Goal: Use online tool/utility: Utilize a website feature to perform a specific function

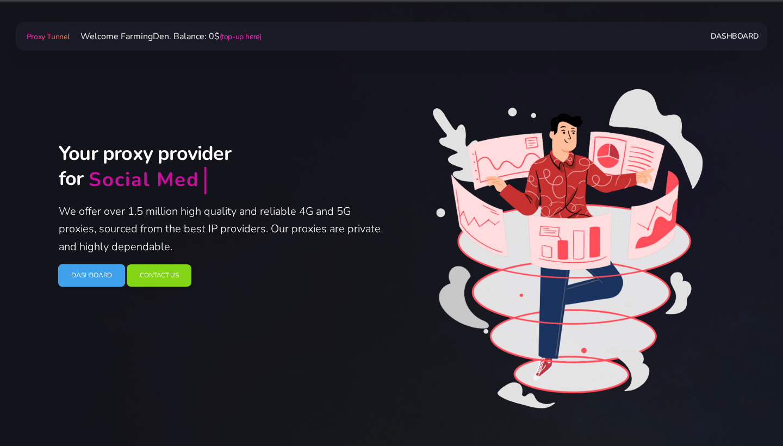
click at [86, 277] on link "Dashboard" at bounding box center [91, 275] width 67 height 23
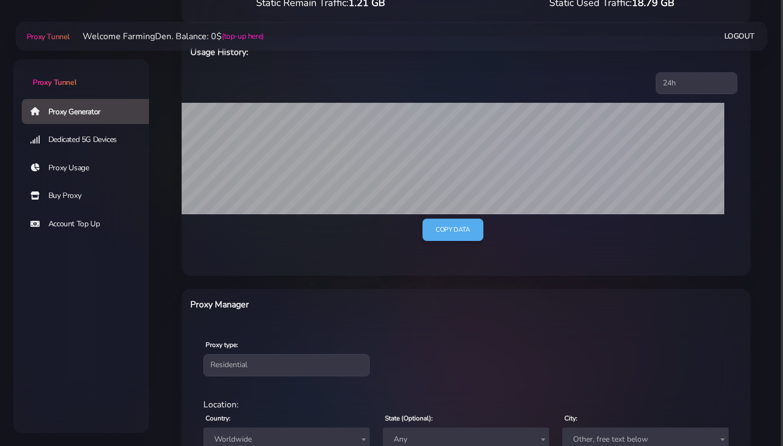
scroll to position [316, 0]
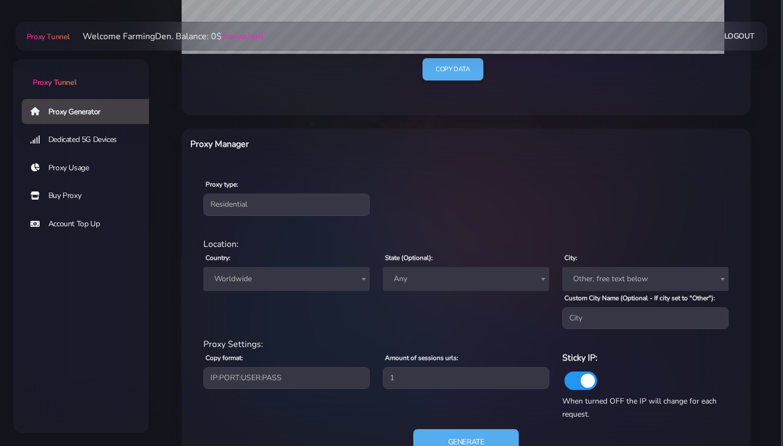
click at [256, 274] on span "Worldwide" at bounding box center [286, 278] width 153 height 15
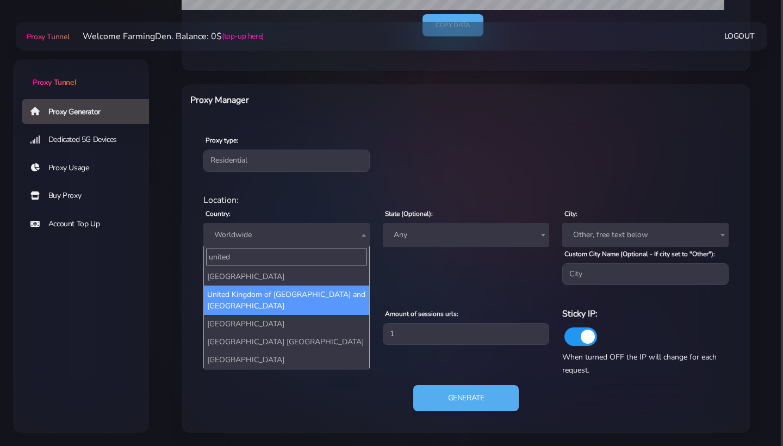
scroll to position [359, 0]
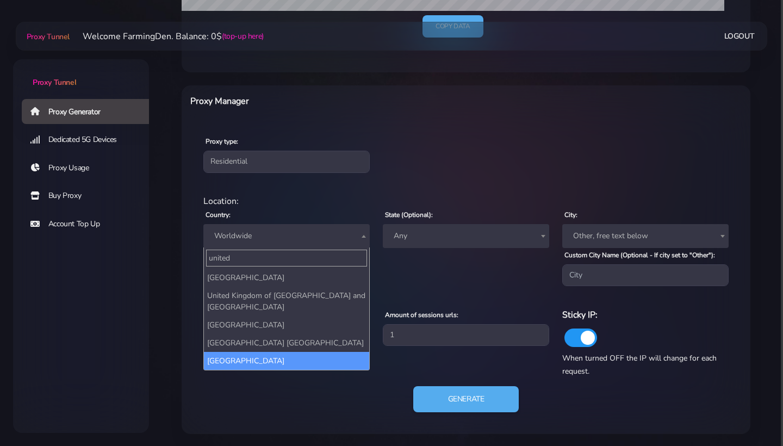
type input "united"
click at [275, 370] on span "united [GEOGRAPHIC_DATA] [GEOGRAPHIC_DATA] of [GEOGRAPHIC_DATA] and [GEOGRAPHIC…" at bounding box center [286, 308] width 166 height 123
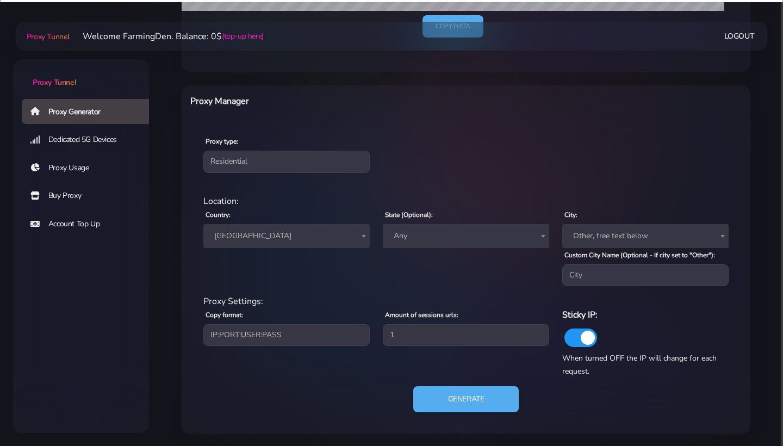
select select "US"
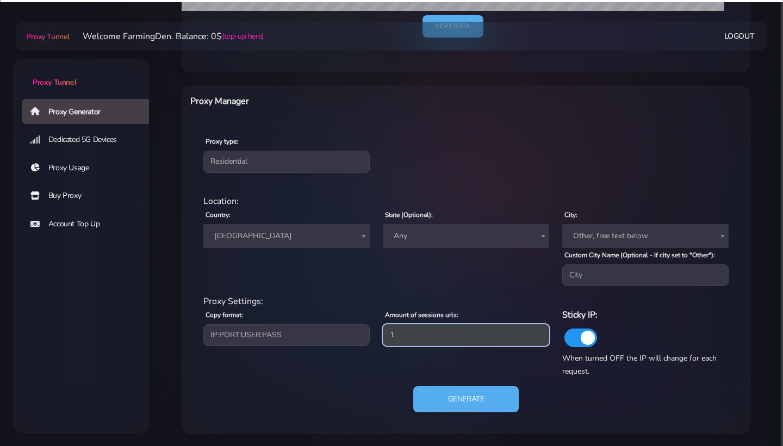
click at [421, 337] on input "1" at bounding box center [466, 335] width 166 height 22
type input "4"
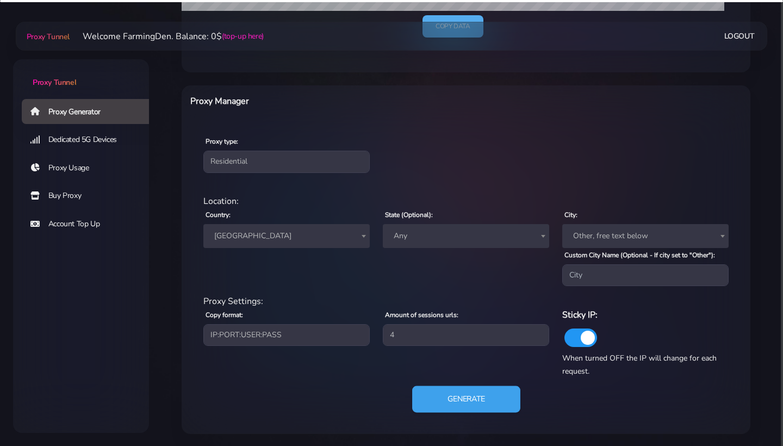
click at [462, 399] on button "Generate" at bounding box center [466, 399] width 108 height 27
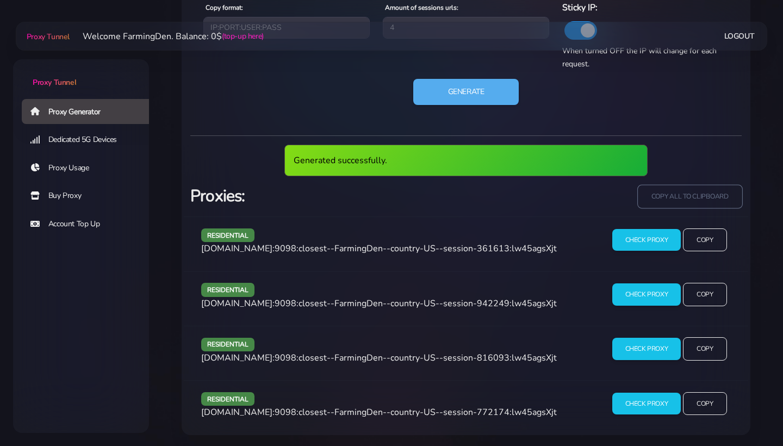
click at [695, 192] on input "copy all to clipboard" at bounding box center [689, 196] width 105 height 24
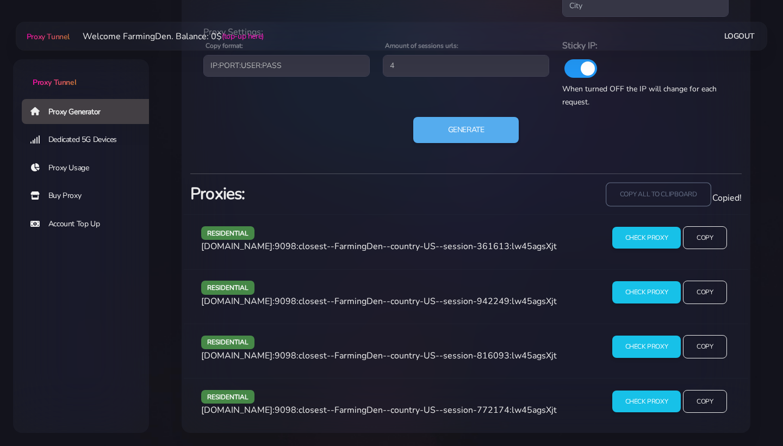
scroll to position [626, 0]
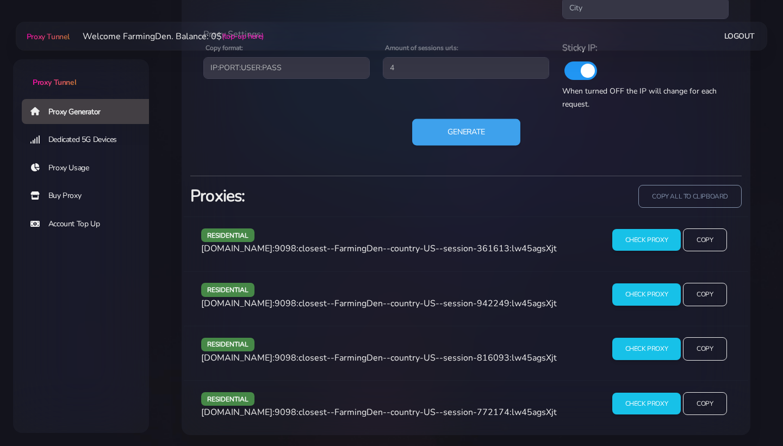
click at [495, 131] on button "Generate" at bounding box center [466, 132] width 108 height 27
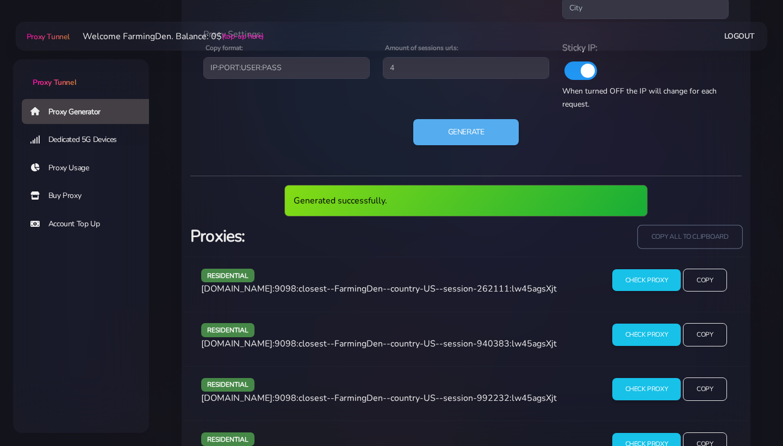
click at [698, 244] on input "copy all to clipboard" at bounding box center [689, 237] width 105 height 24
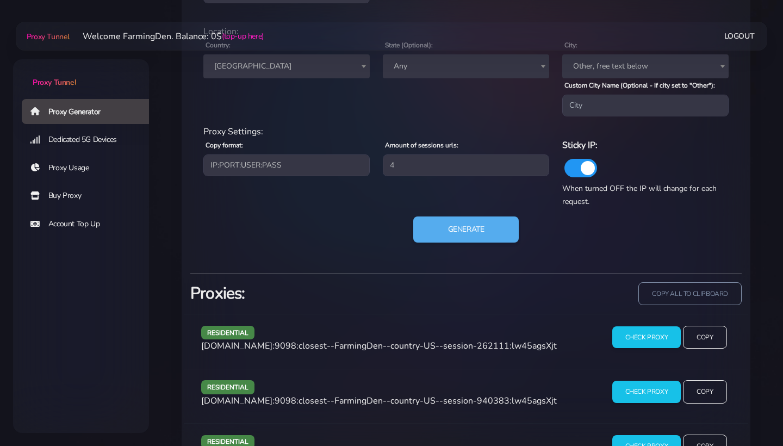
scroll to position [466, 0]
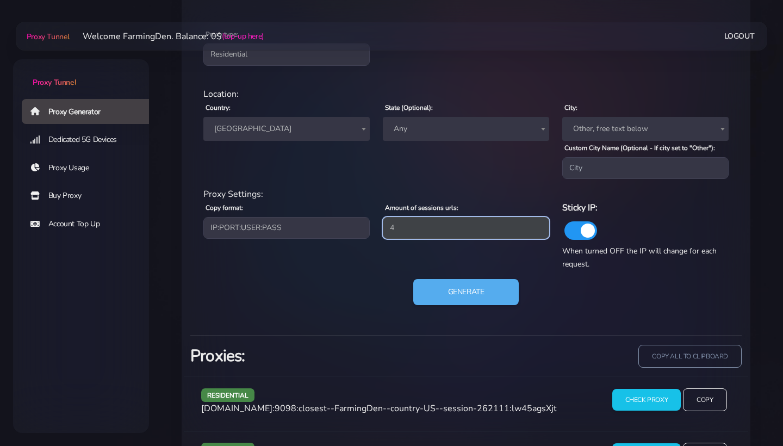
click at [408, 228] on input "4" at bounding box center [466, 228] width 166 height 22
type input "2"
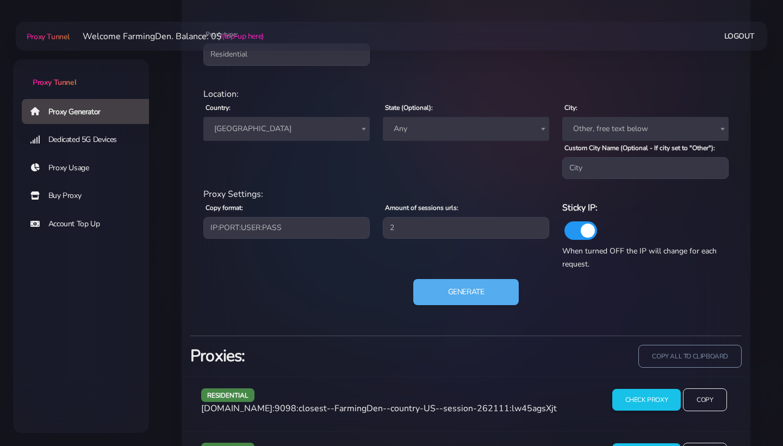
click at [329, 123] on span "[GEOGRAPHIC_DATA]" at bounding box center [286, 128] width 153 height 15
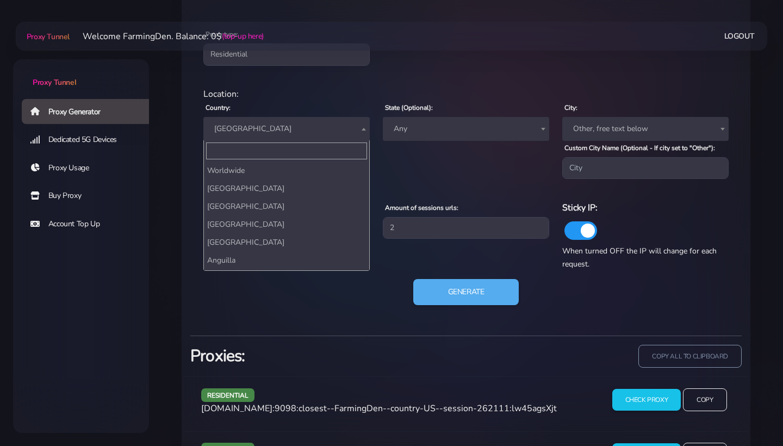
scroll to position [4223, 0]
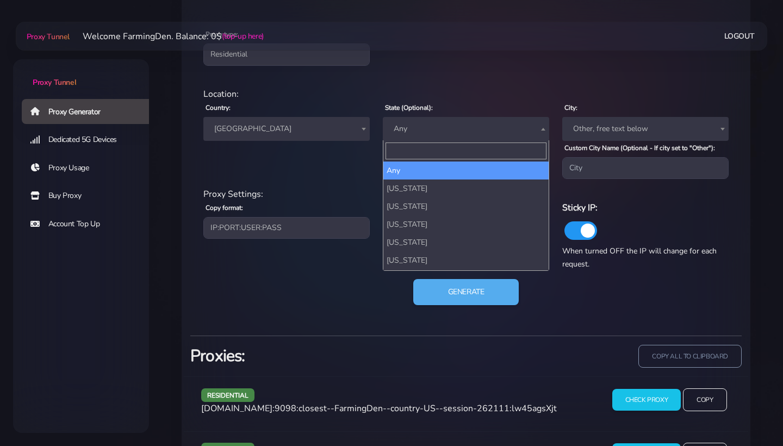
click at [433, 127] on span "Any" at bounding box center [465, 128] width 153 height 15
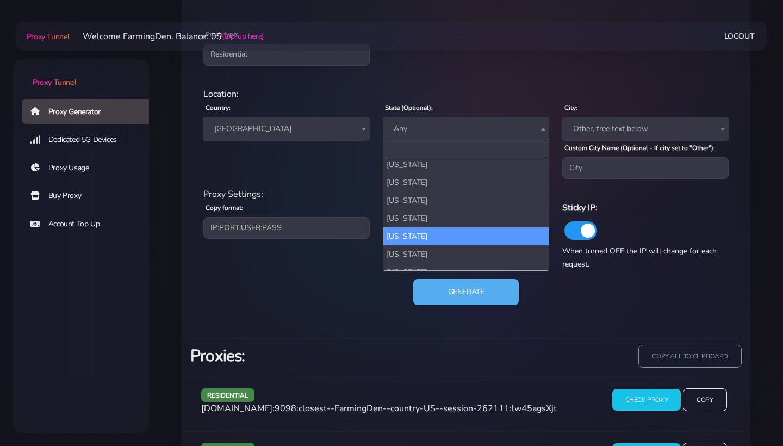
scroll to position [787, 0]
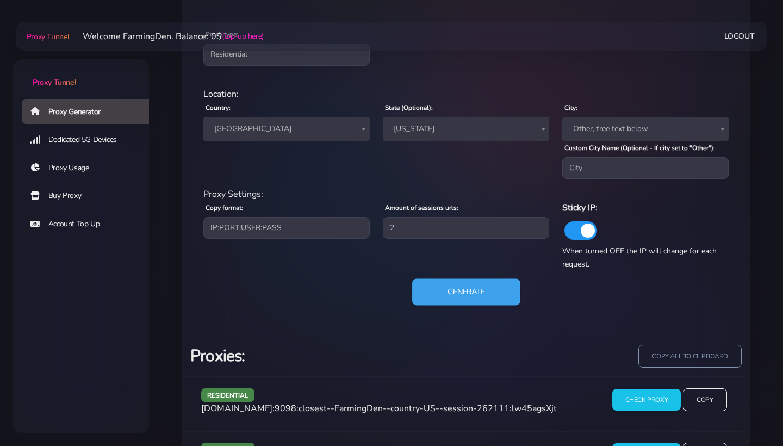
click at [448, 284] on button "Generate" at bounding box center [466, 292] width 108 height 27
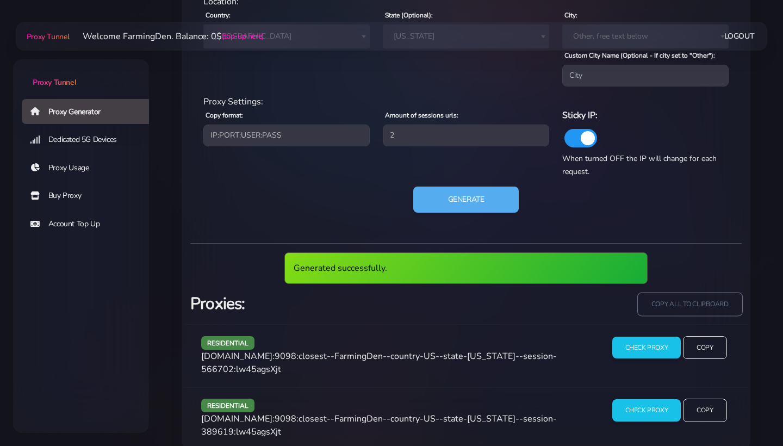
scroll to position [558, 0]
click at [649, 299] on input "copy all to clipboard" at bounding box center [689, 305] width 105 height 24
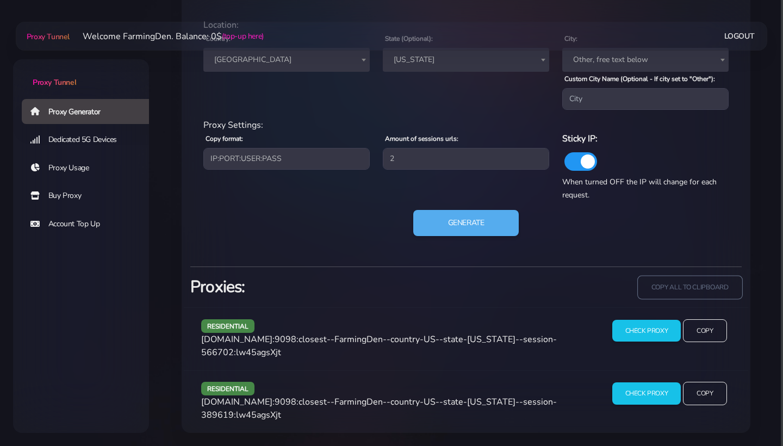
scroll to position [518, 0]
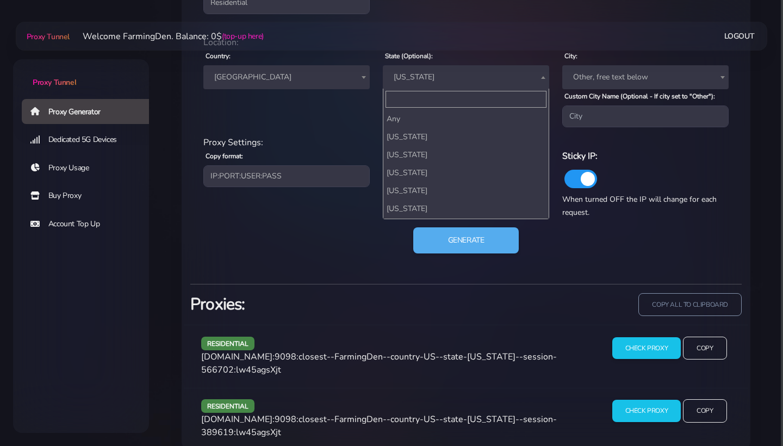
click at [437, 73] on span "[US_STATE]" at bounding box center [465, 77] width 153 height 15
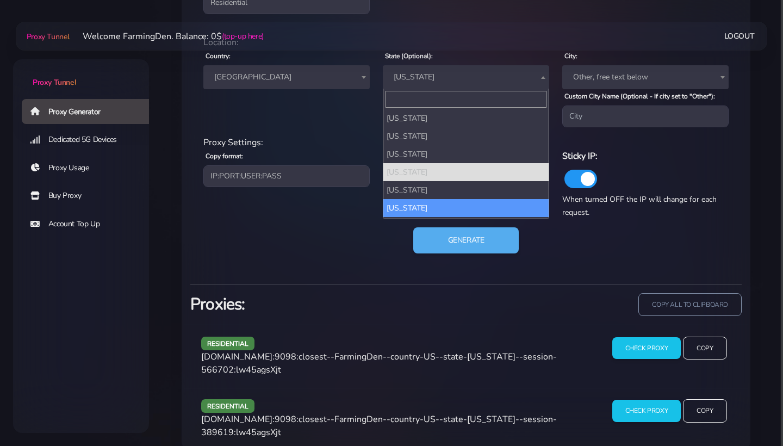
scroll to position [786, 0]
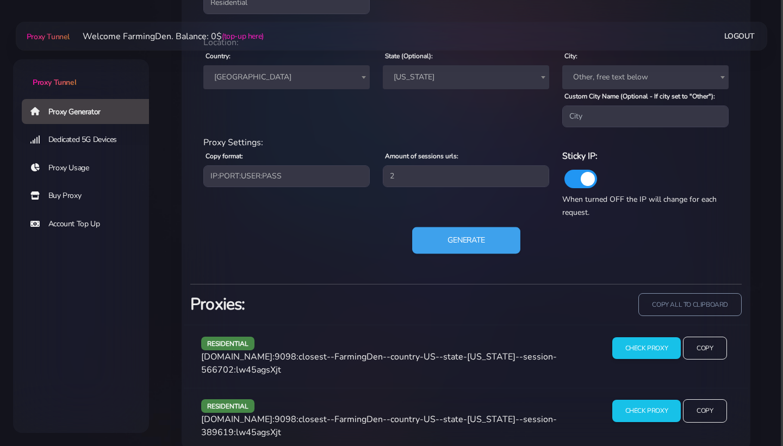
click at [465, 242] on button "Generate" at bounding box center [466, 240] width 108 height 27
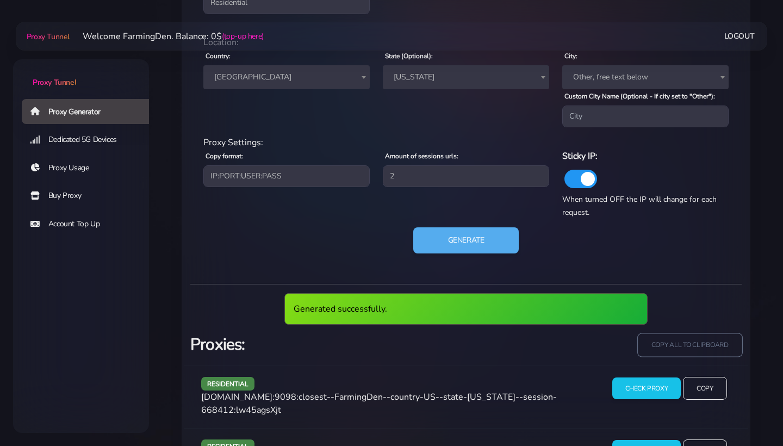
click at [672, 339] on input "copy all to clipboard" at bounding box center [689, 345] width 105 height 24
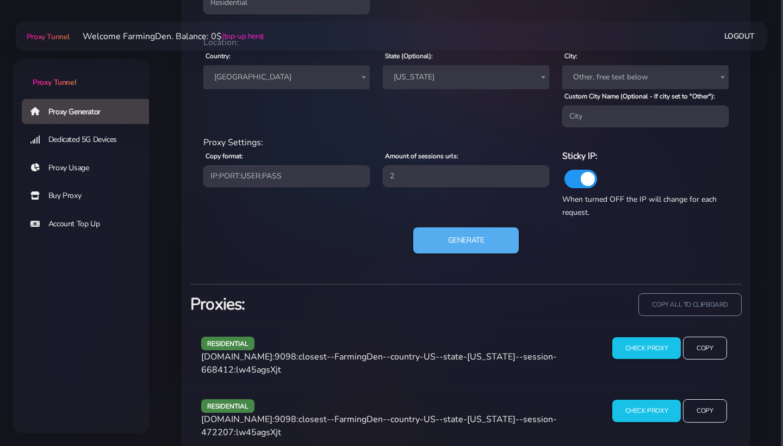
click at [457, 81] on span "[US_STATE]" at bounding box center [465, 77] width 153 height 15
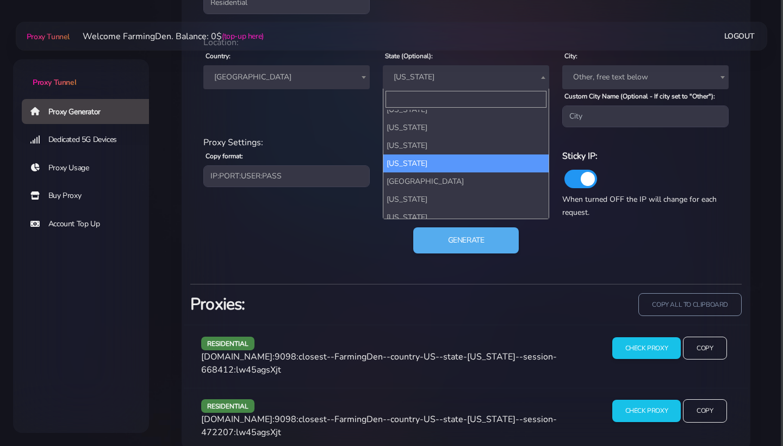
scroll to position [648, 0]
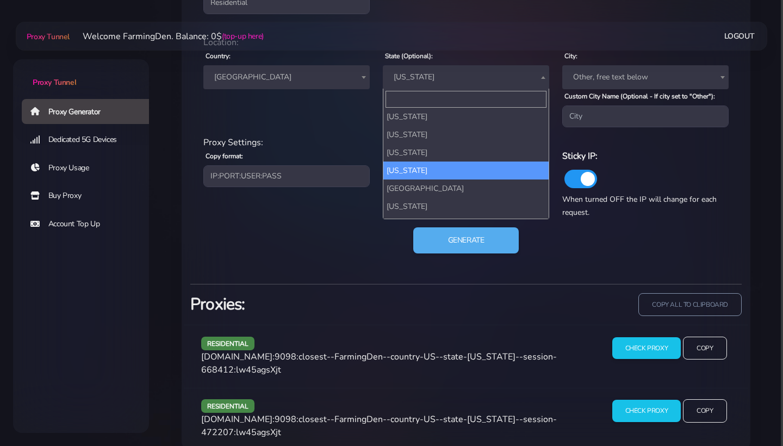
select select "PA"
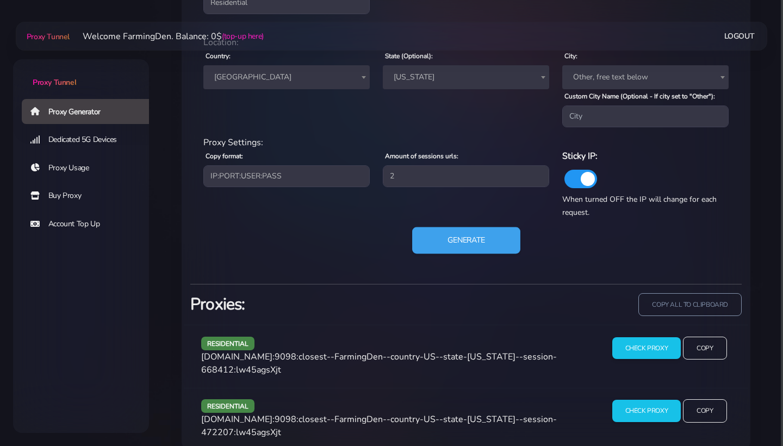
click at [471, 235] on button "Generate" at bounding box center [466, 240] width 108 height 27
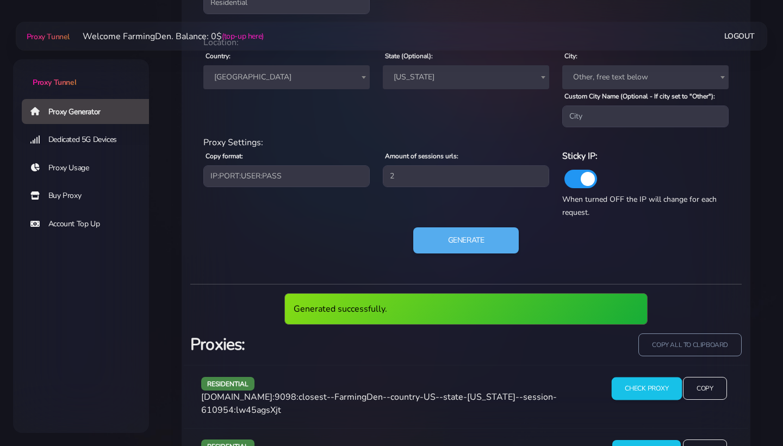
click at [662, 398] on input "Check Proxy" at bounding box center [646, 388] width 70 height 23
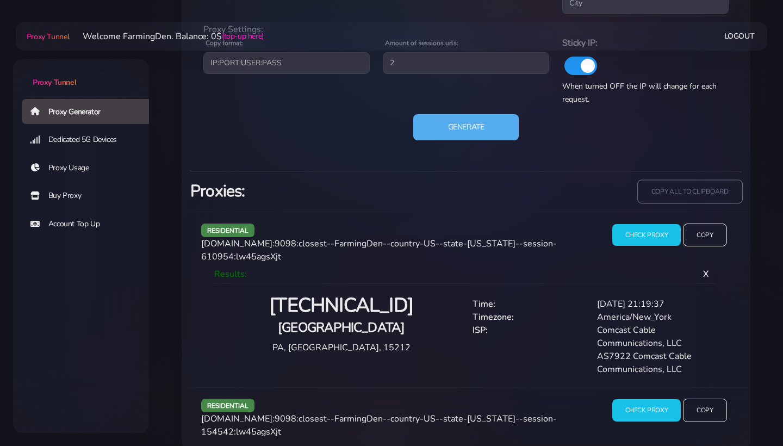
scroll to position [630, 0]
click at [696, 196] on input "copy all to clipboard" at bounding box center [689, 192] width 105 height 24
